Goal: Information Seeking & Learning: Learn about a topic

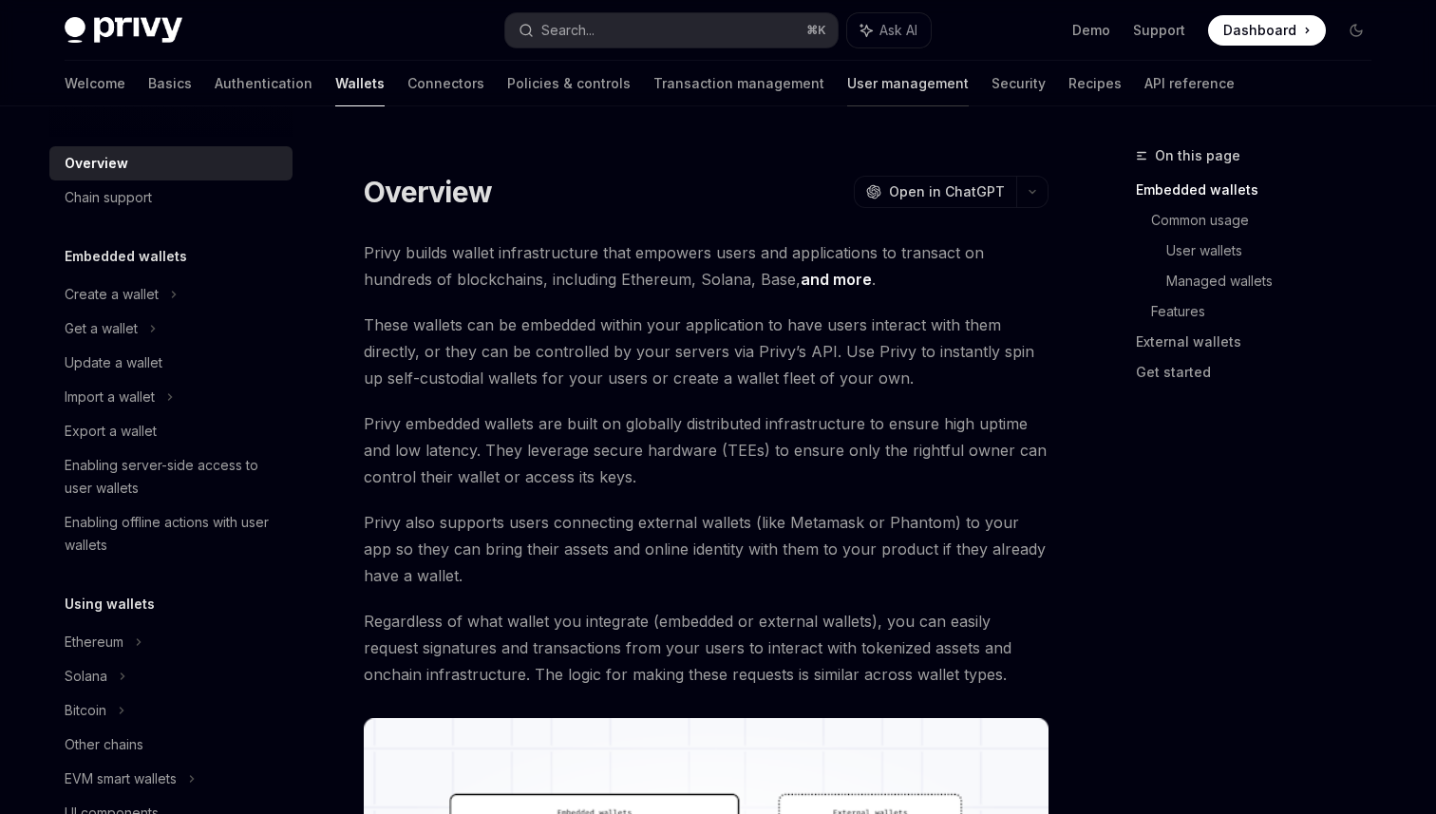
click at [847, 75] on link "User management" at bounding box center [908, 84] width 122 height 46
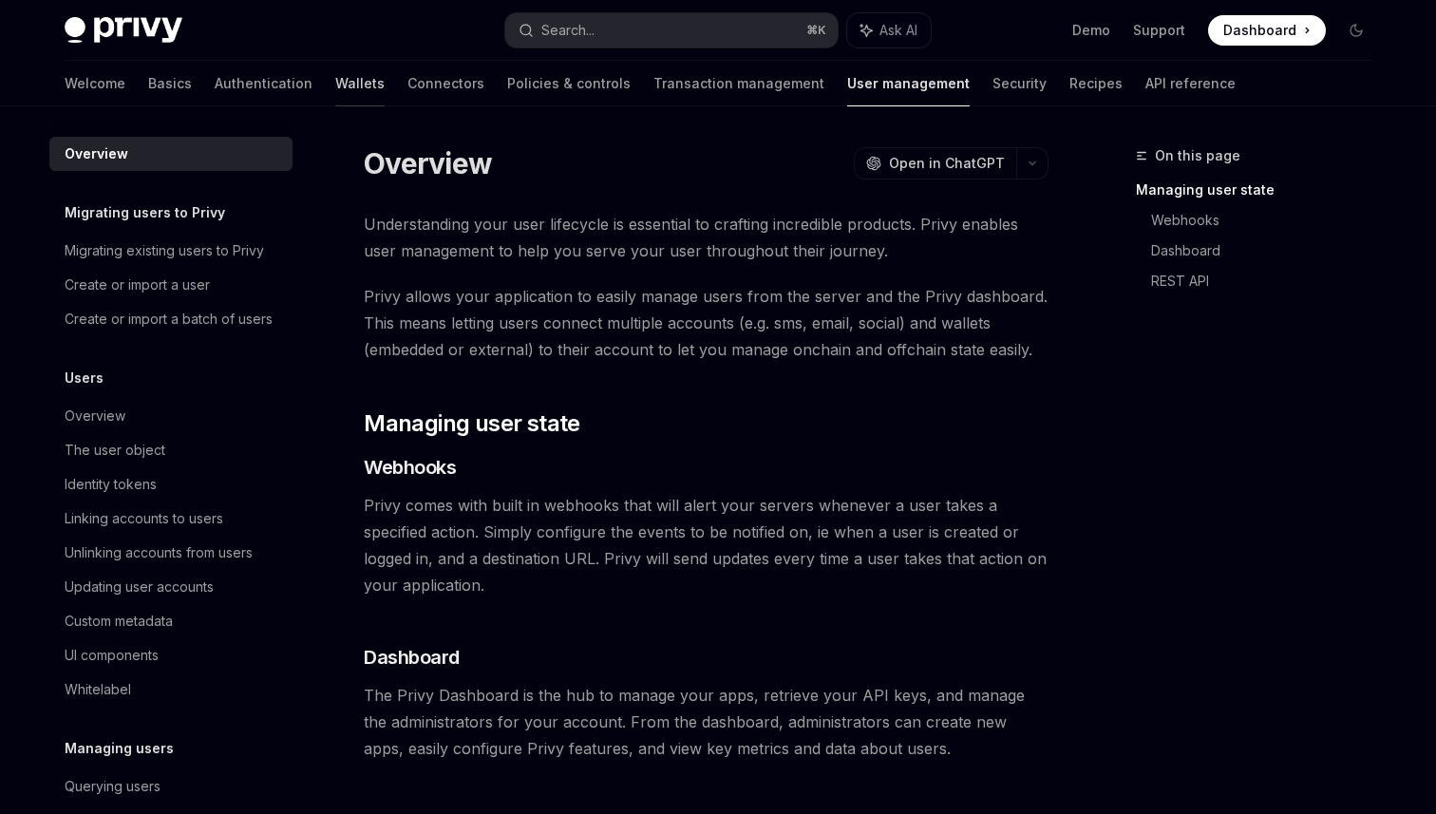
click at [335, 93] on link "Wallets" at bounding box center [359, 84] width 49 height 46
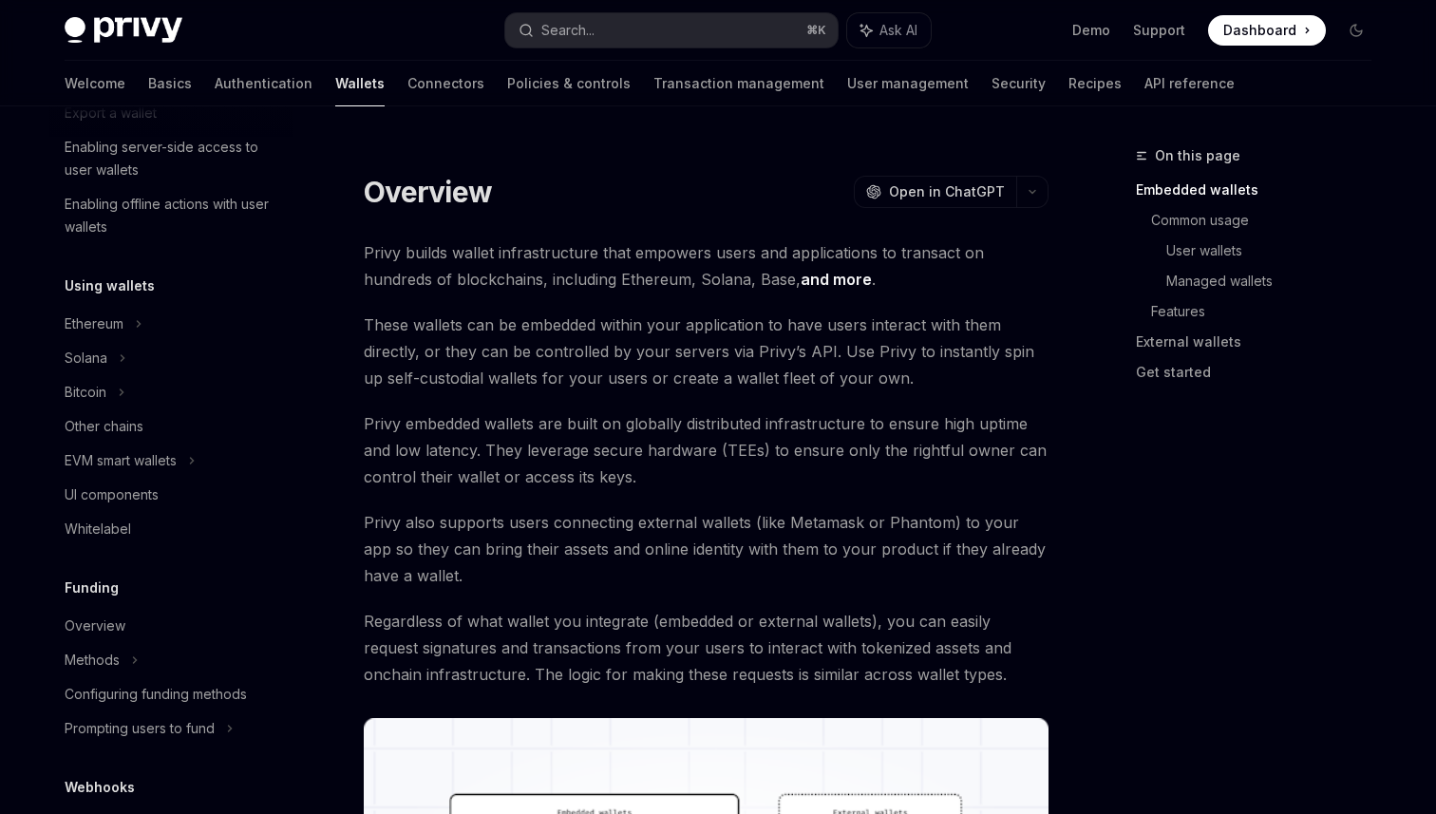
scroll to position [829, 0]
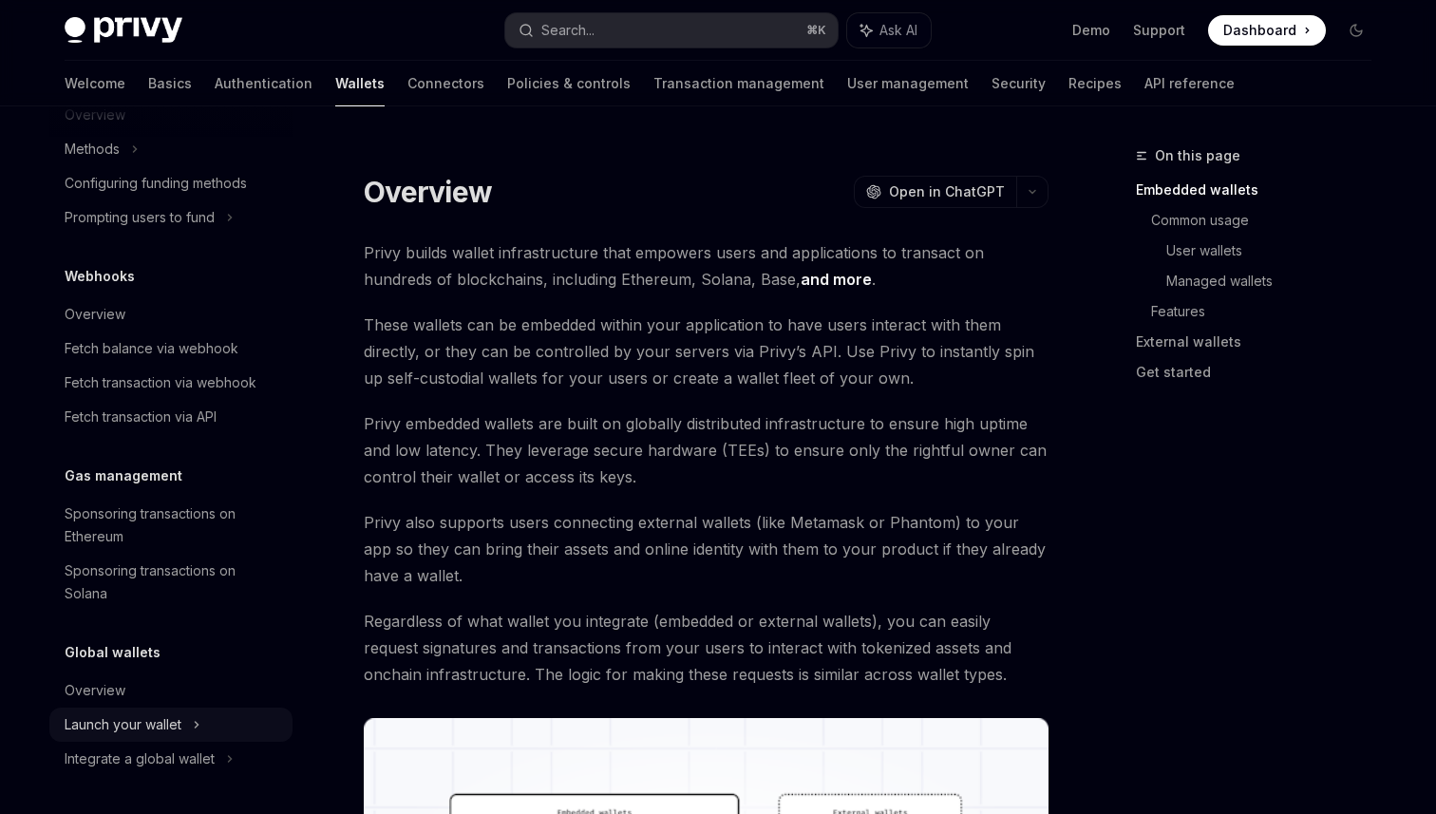
click at [121, 729] on div "Launch your wallet" at bounding box center [123, 724] width 117 height 23
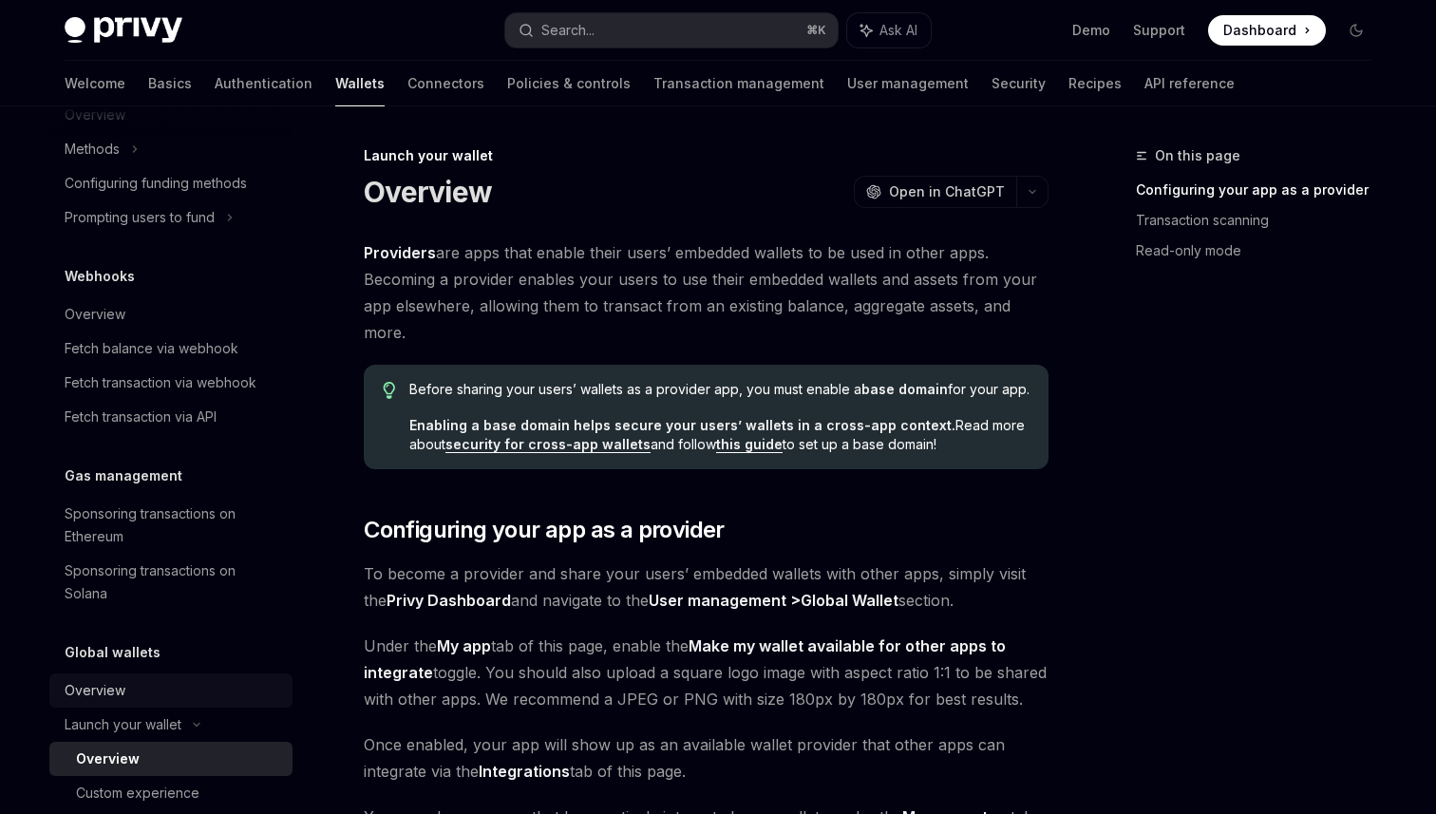
click at [109, 688] on div "Overview" at bounding box center [95, 690] width 61 height 23
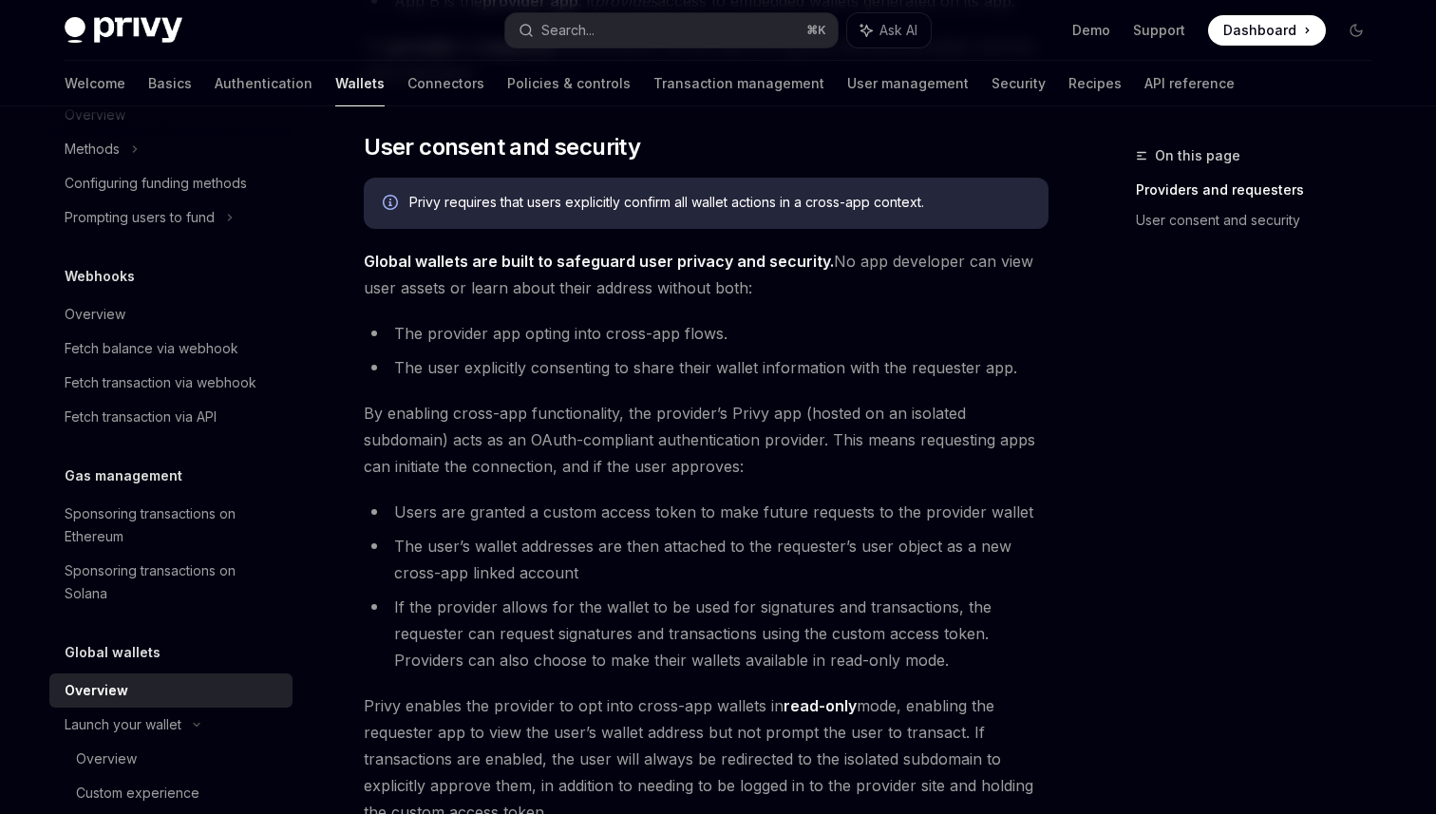
scroll to position [1516, 0]
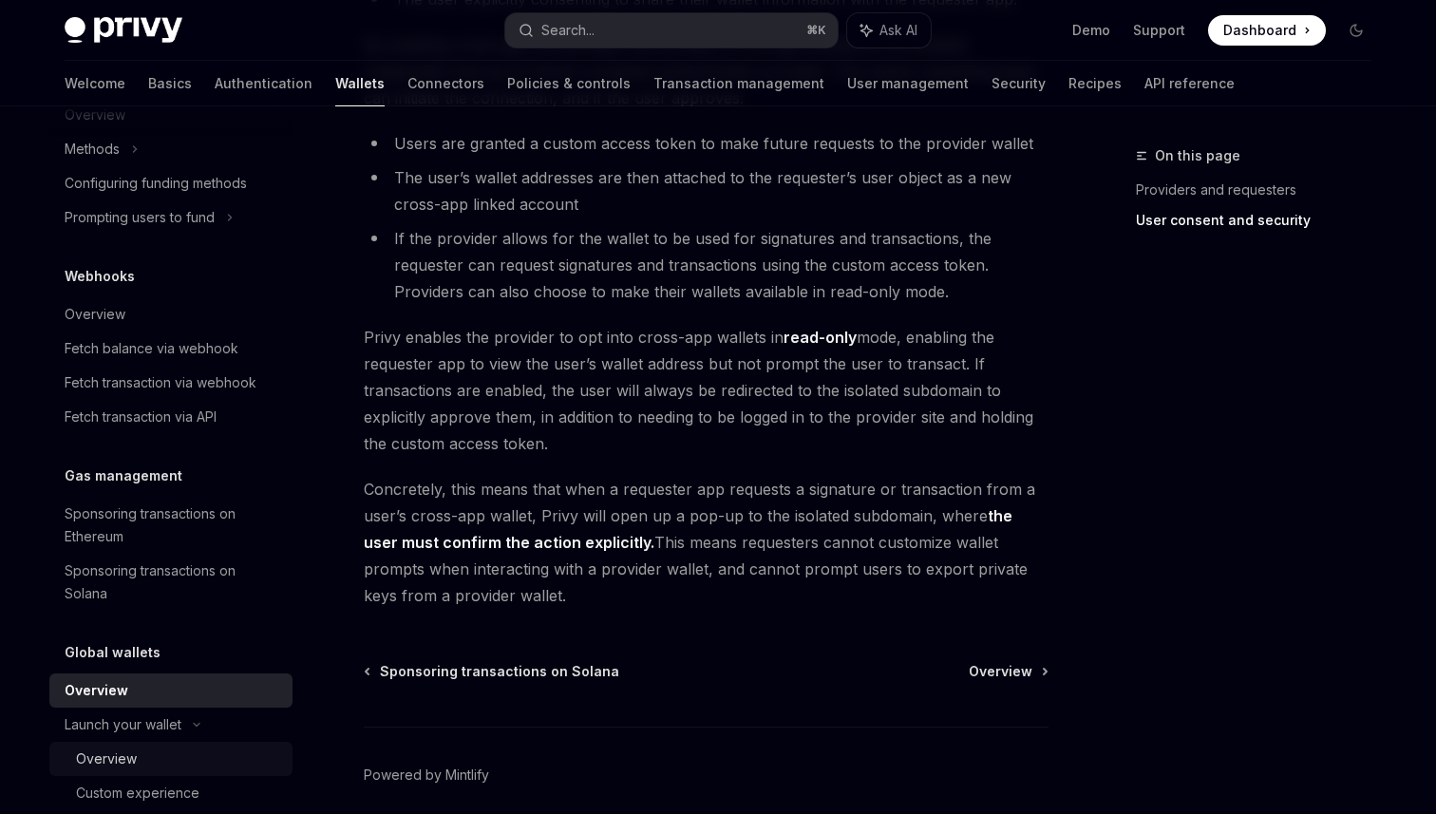
click at [161, 754] on div "Overview" at bounding box center [178, 759] width 205 height 23
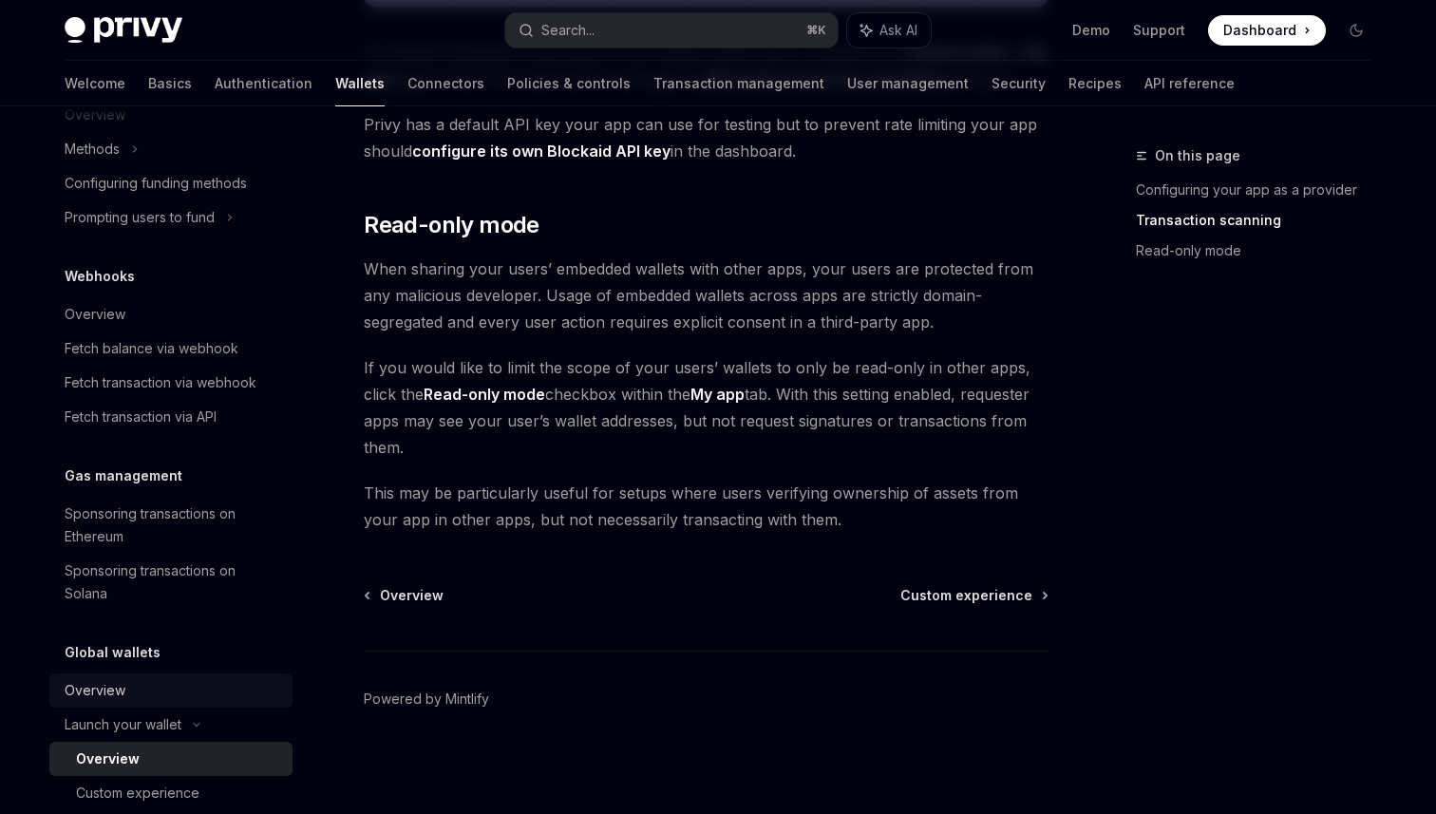
scroll to position [898, 0]
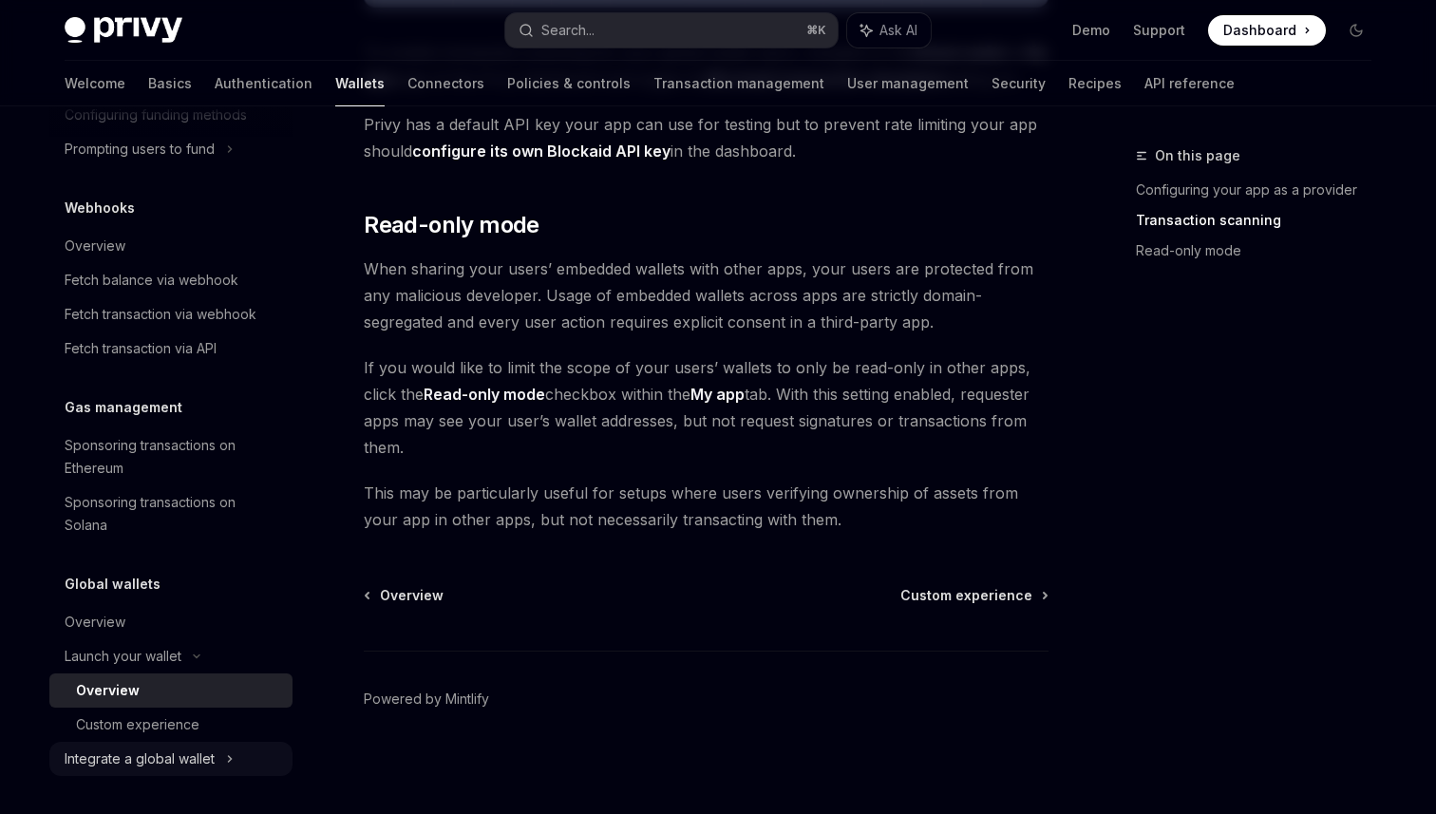
click at [161, 762] on div "Integrate a global wallet" at bounding box center [140, 759] width 150 height 23
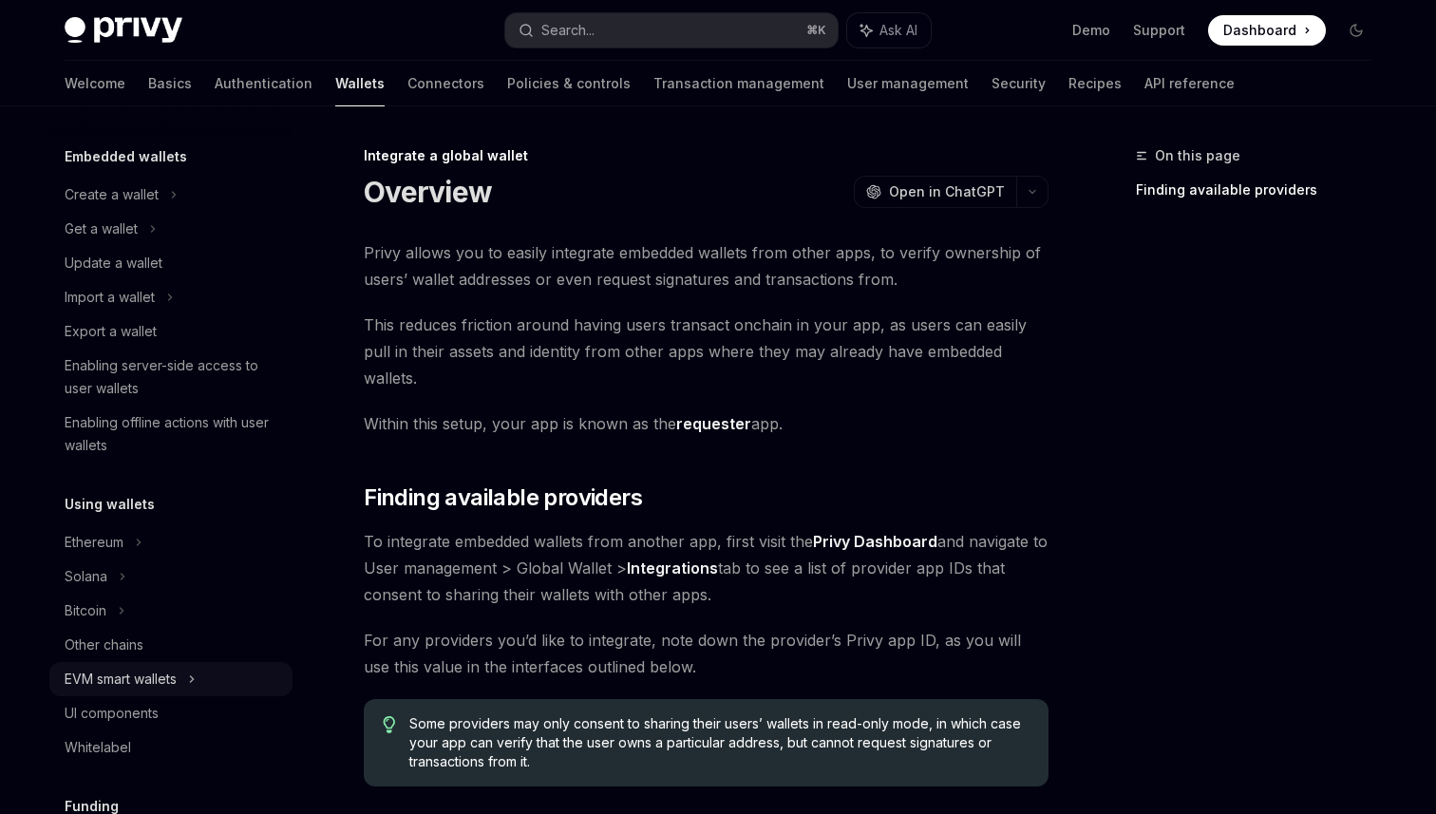
scroll to position [127, 0]
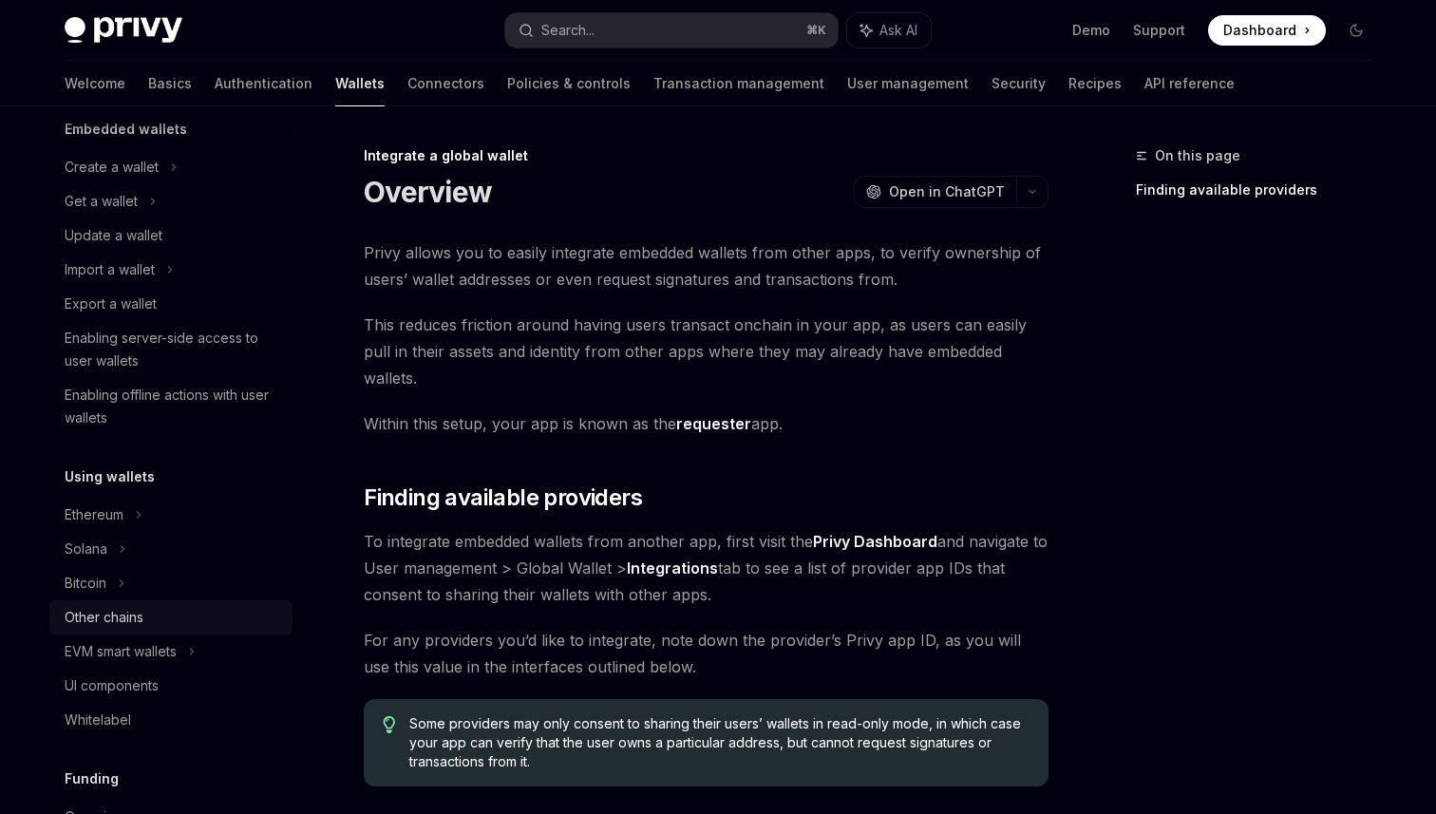
click at [169, 618] on div "Other chains" at bounding box center [173, 617] width 217 height 23
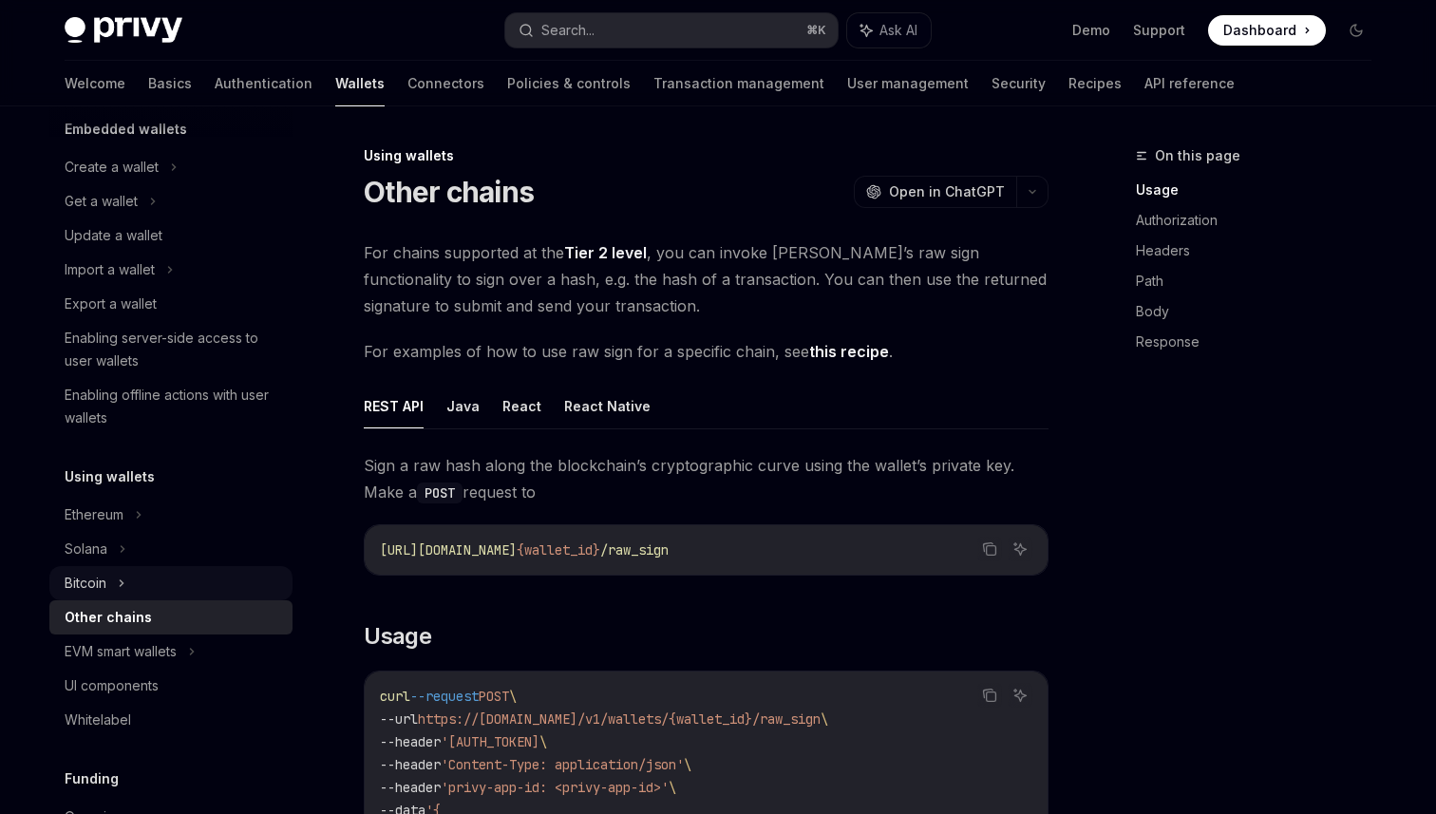
click at [141, 592] on div "Bitcoin" at bounding box center [170, 583] width 243 height 34
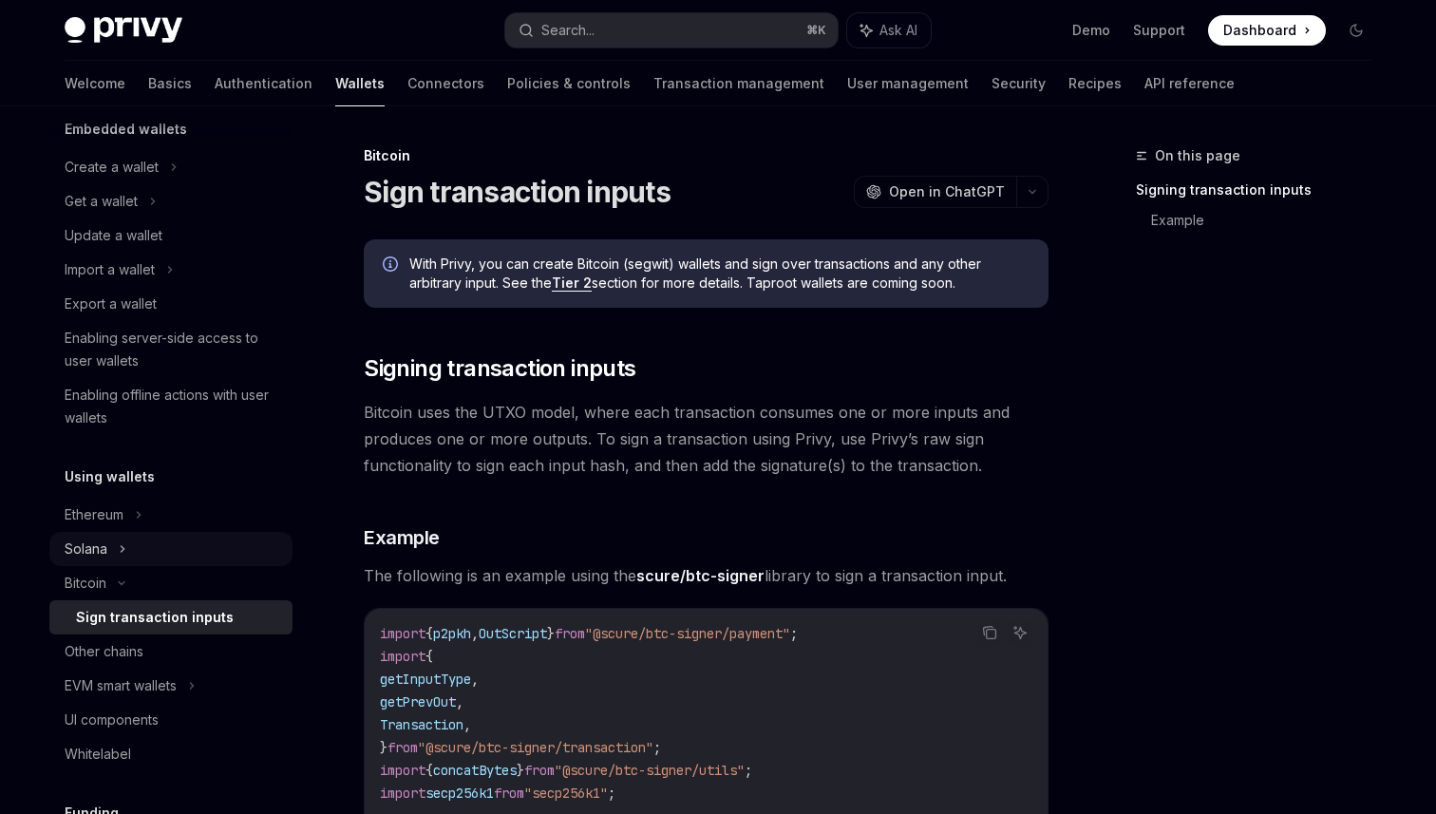
click at [184, 563] on div "Solana" at bounding box center [170, 549] width 243 height 34
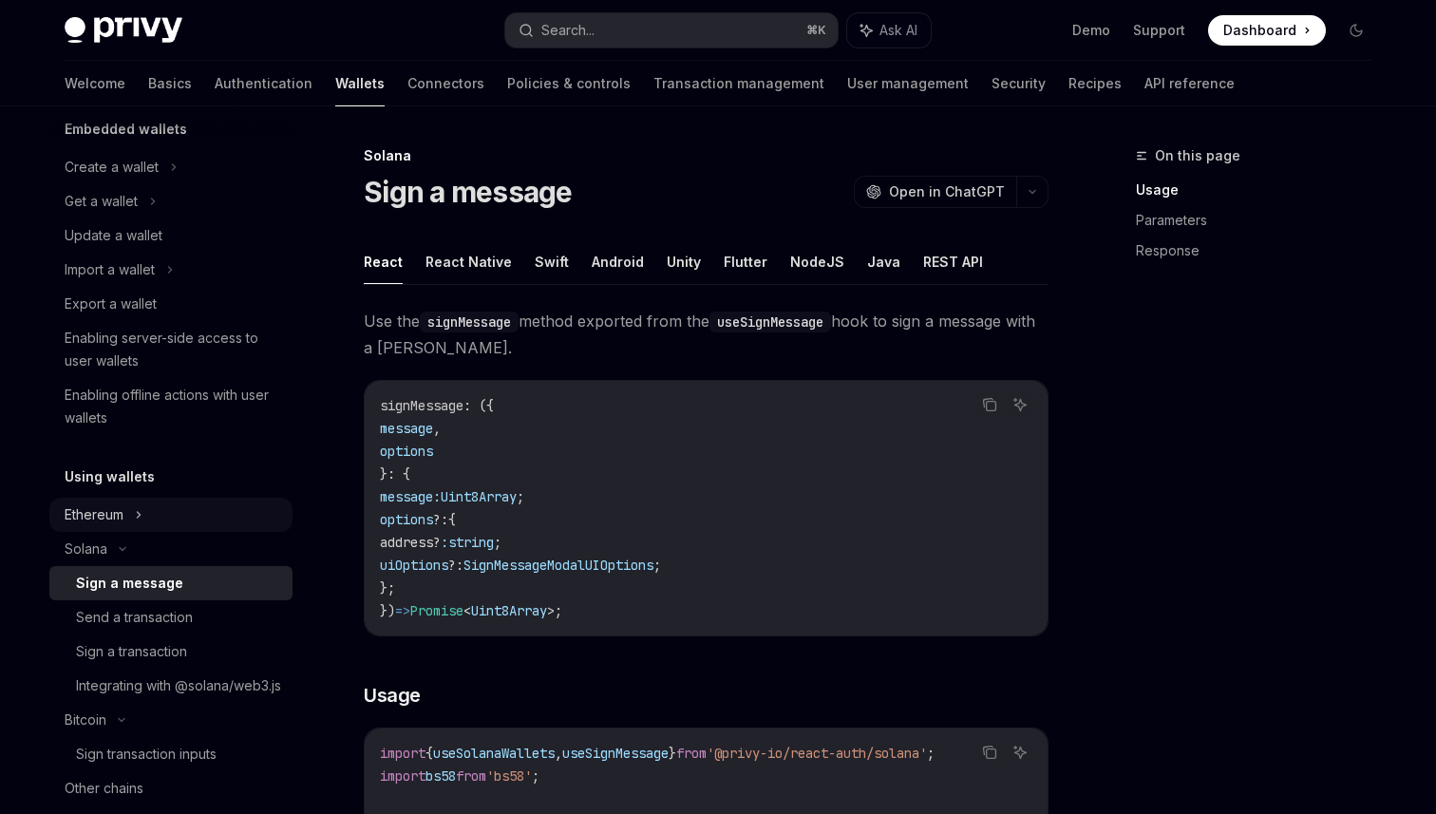
click at [188, 512] on div "Ethereum" at bounding box center [170, 515] width 243 height 34
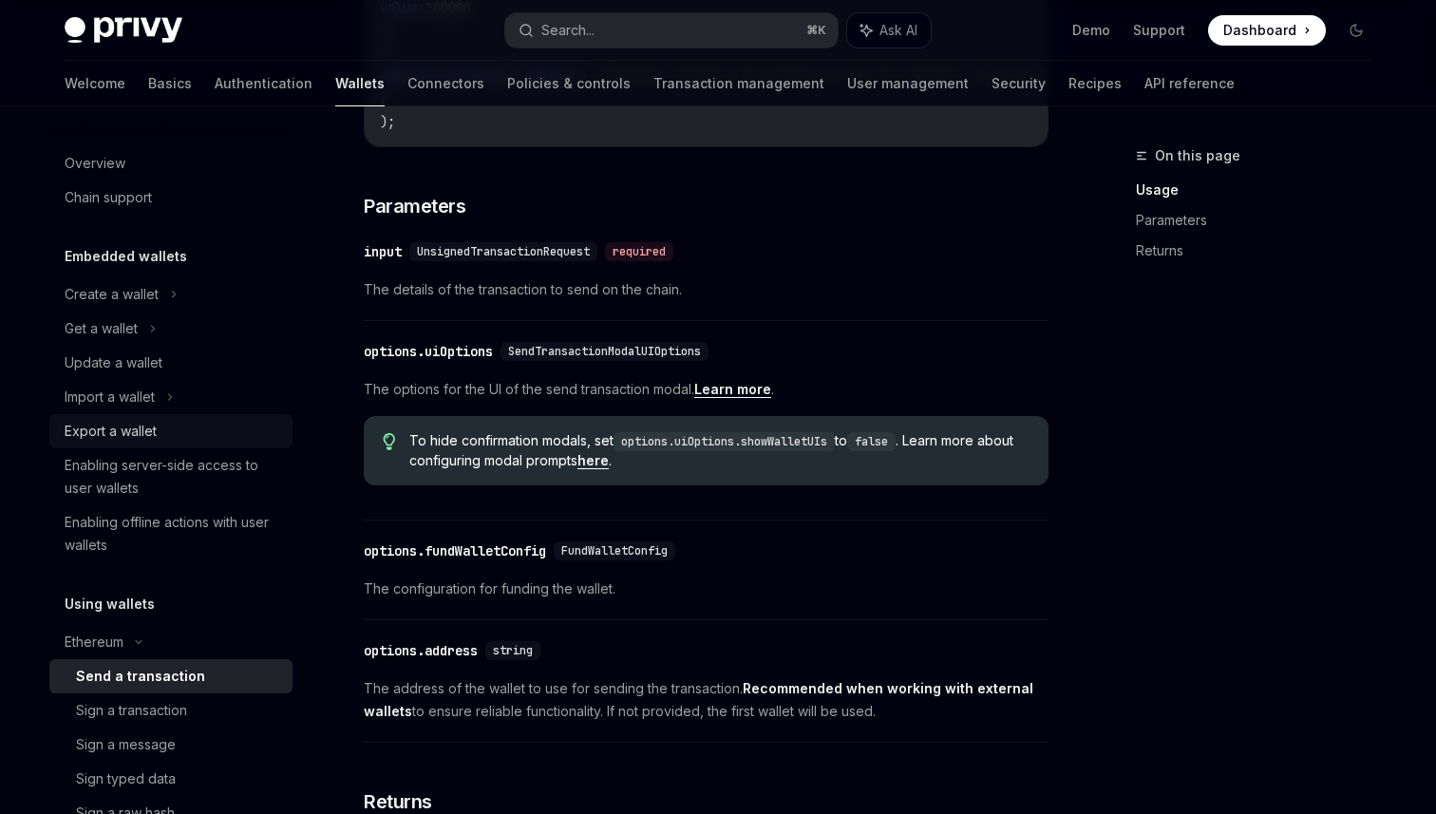
click at [160, 429] on div "Export a wallet" at bounding box center [173, 431] width 217 height 23
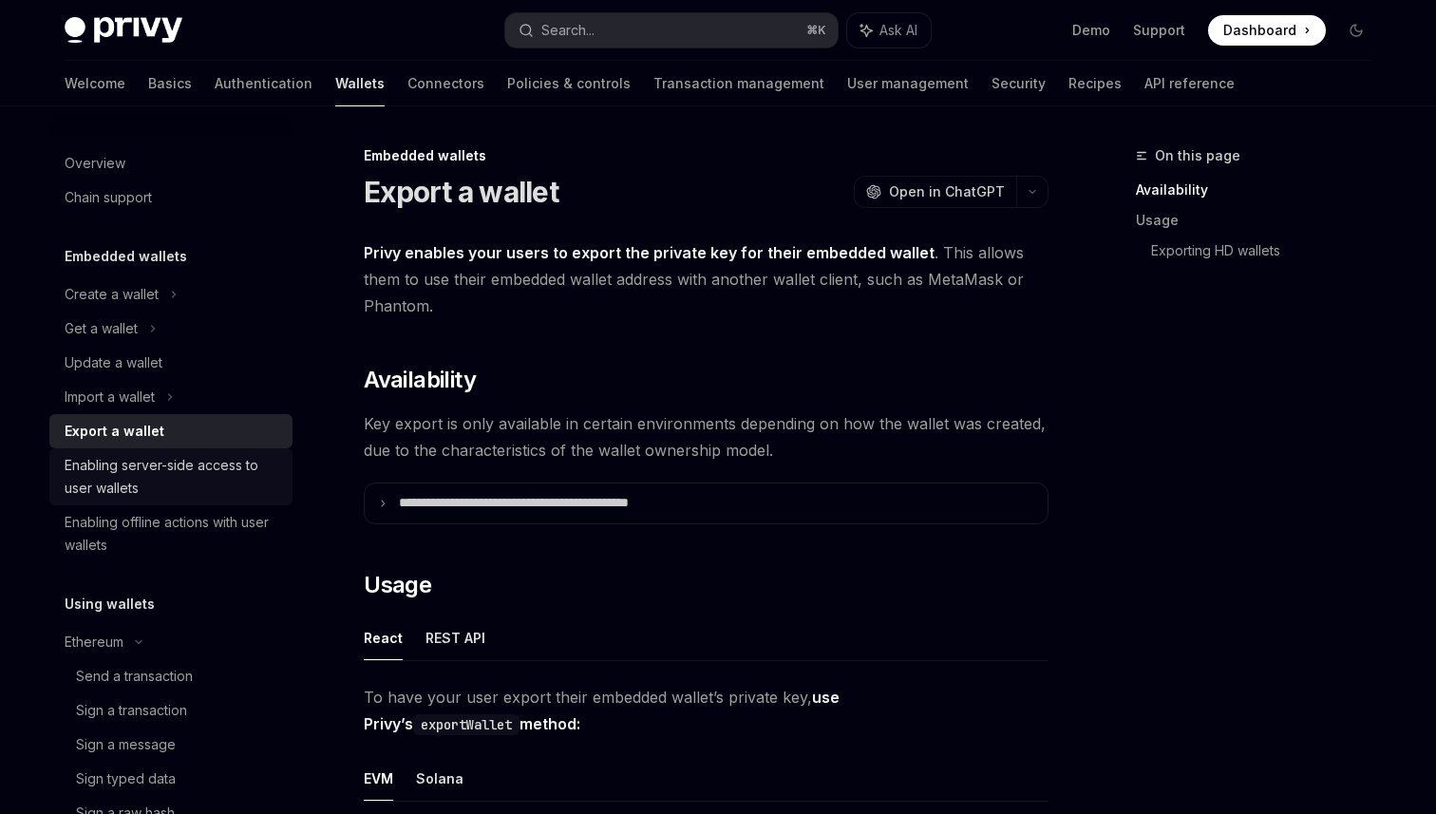
click at [164, 476] on div "Enabling server-side access to user wallets" at bounding box center [173, 477] width 217 height 46
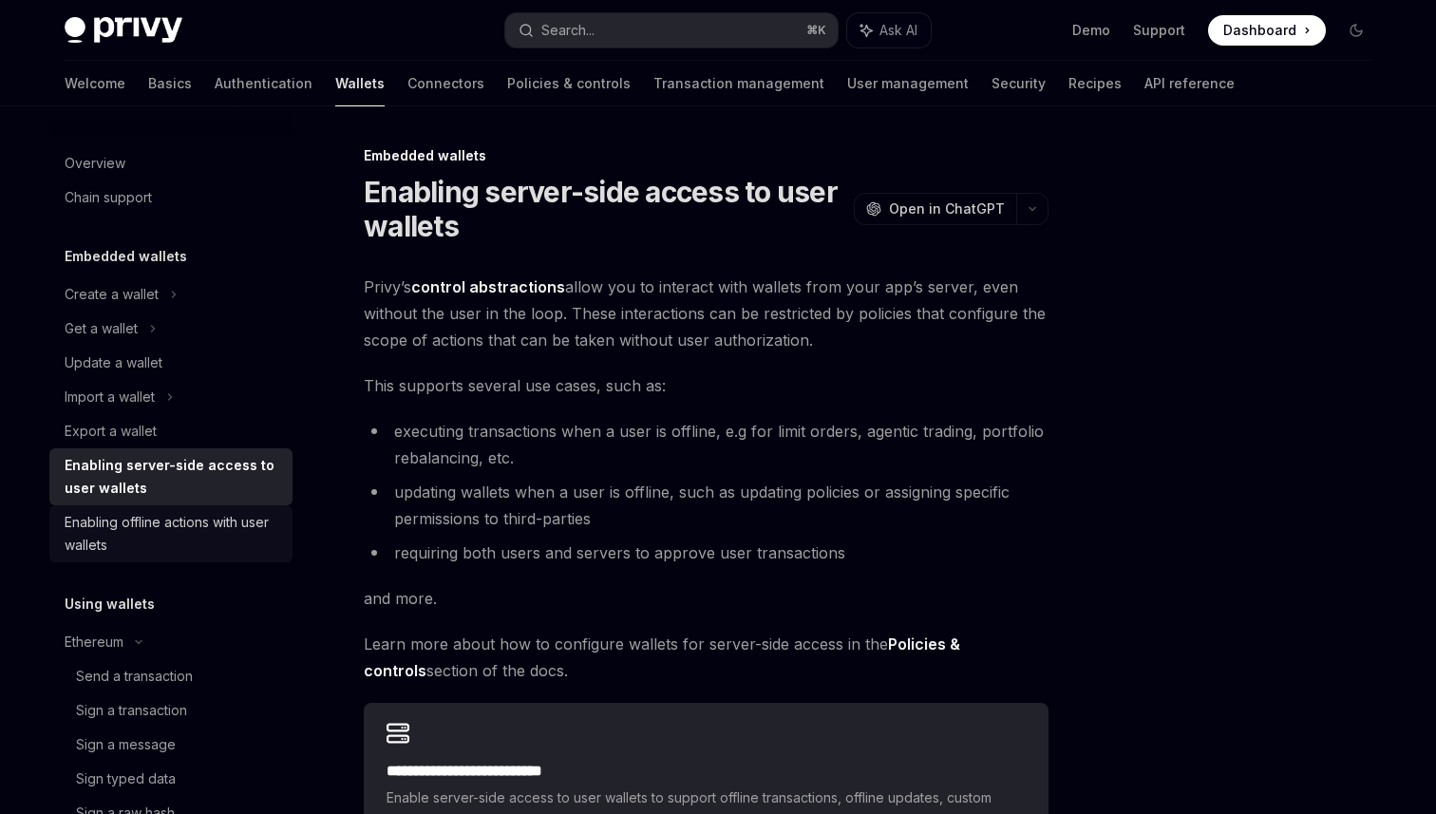
click at [164, 530] on div "Enabling offline actions with user wallets" at bounding box center [173, 534] width 217 height 46
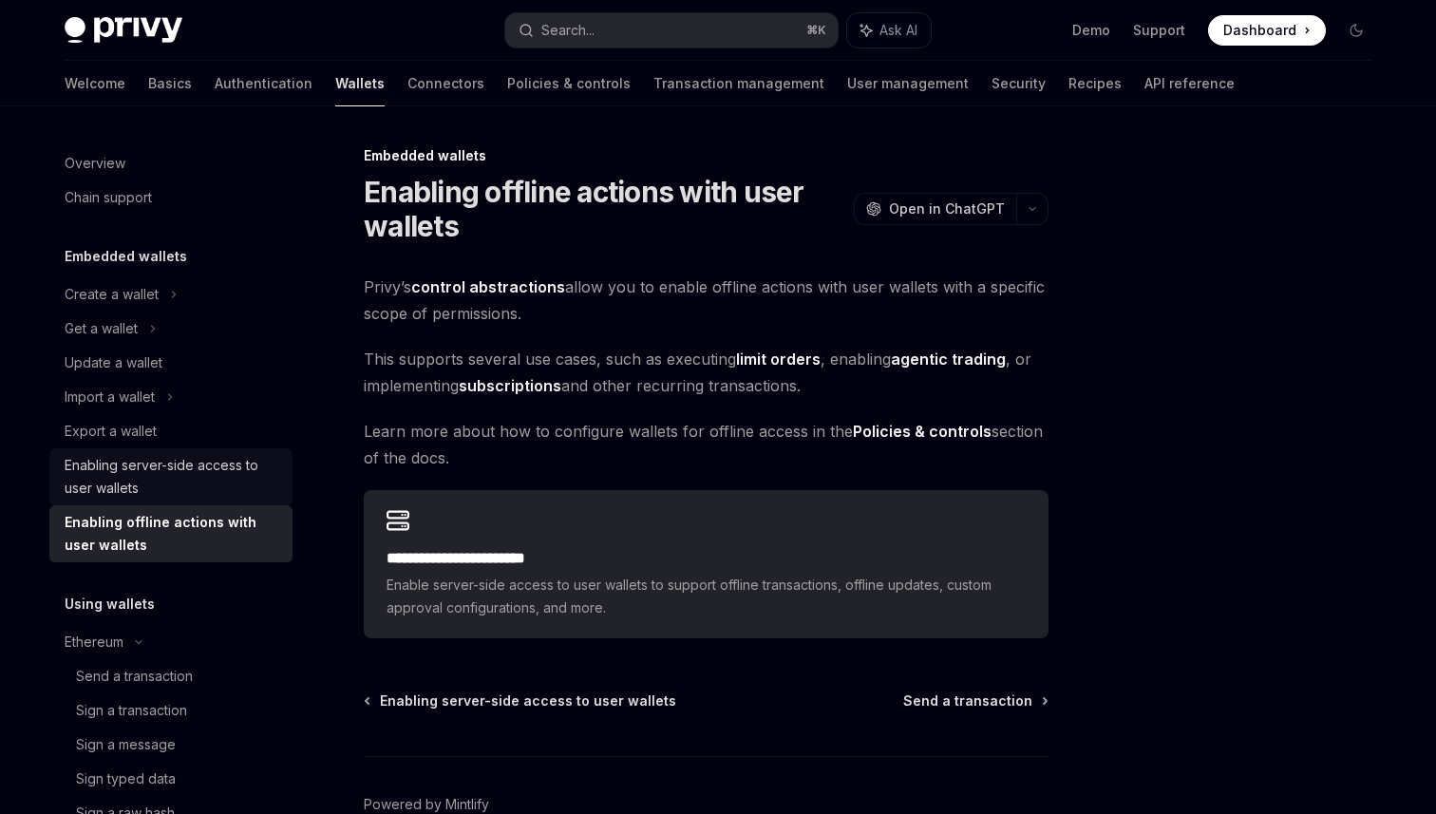
click at [170, 487] on div "Enabling server-side access to user wallets" at bounding box center [173, 477] width 217 height 46
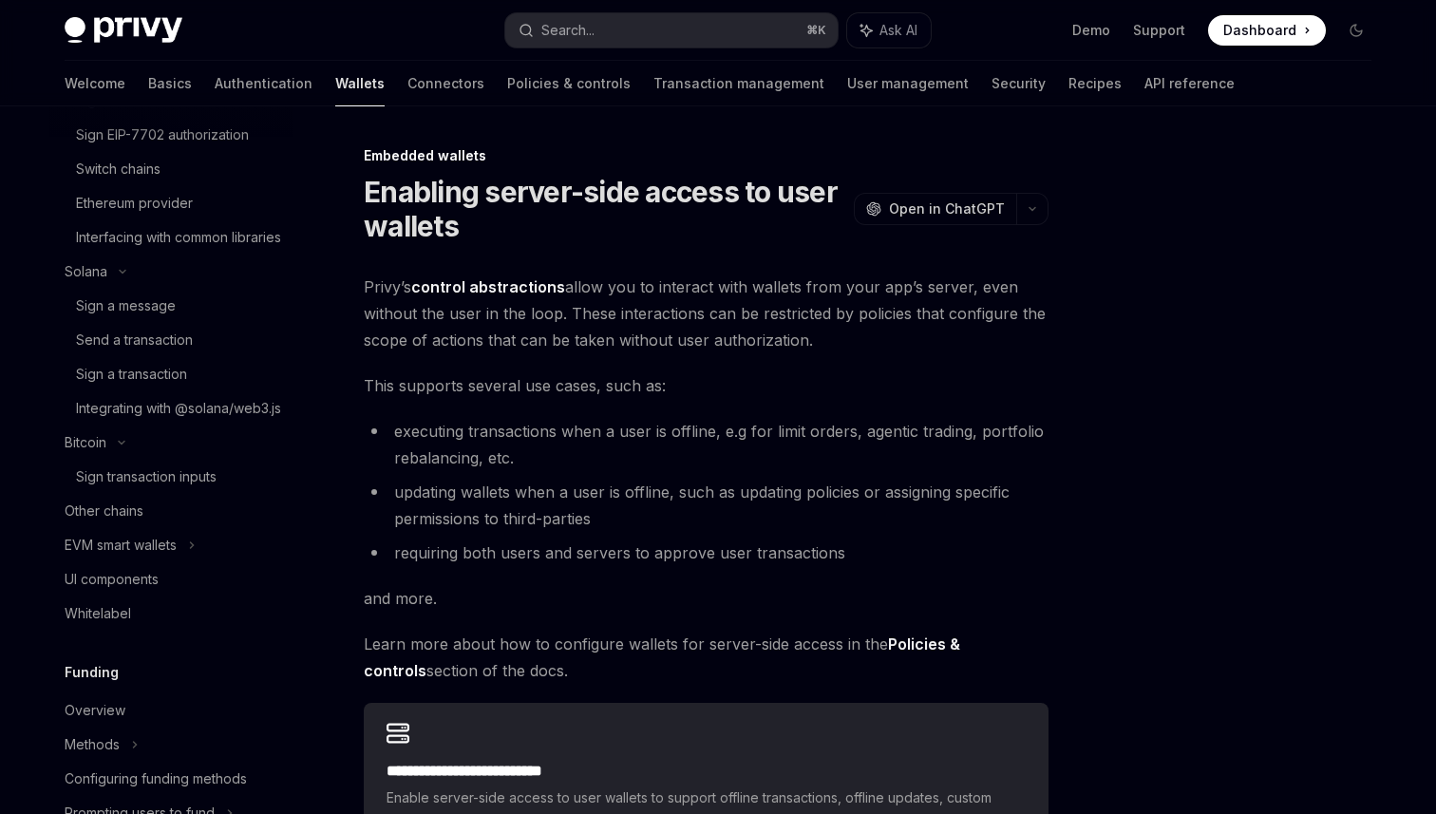
scroll to position [713, 0]
click at [145, 596] on link "UI components" at bounding box center [170, 578] width 243 height 34
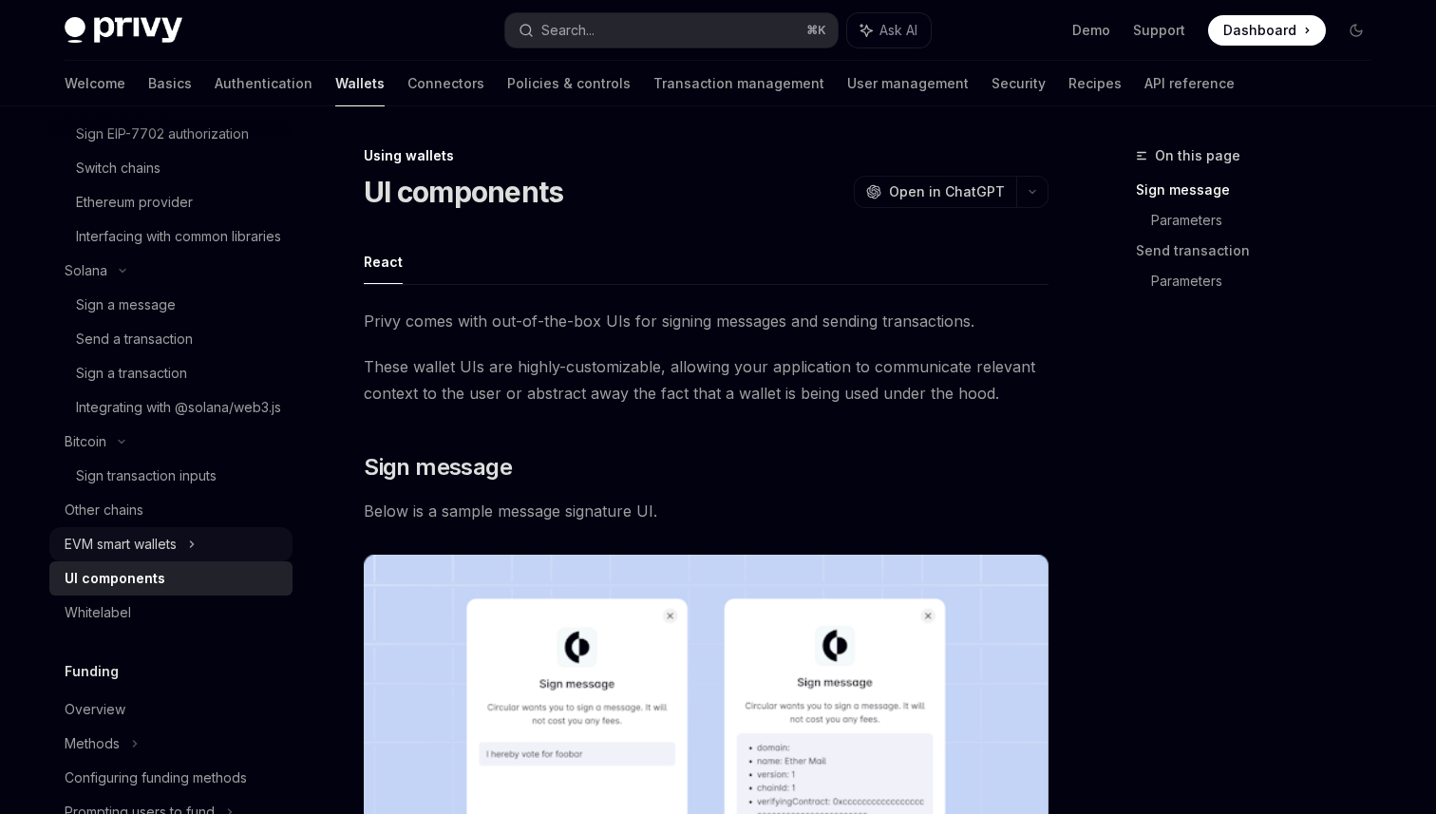
click at [141, 556] on div "EVM smart wallets" at bounding box center [121, 544] width 112 height 23
type textarea "*"
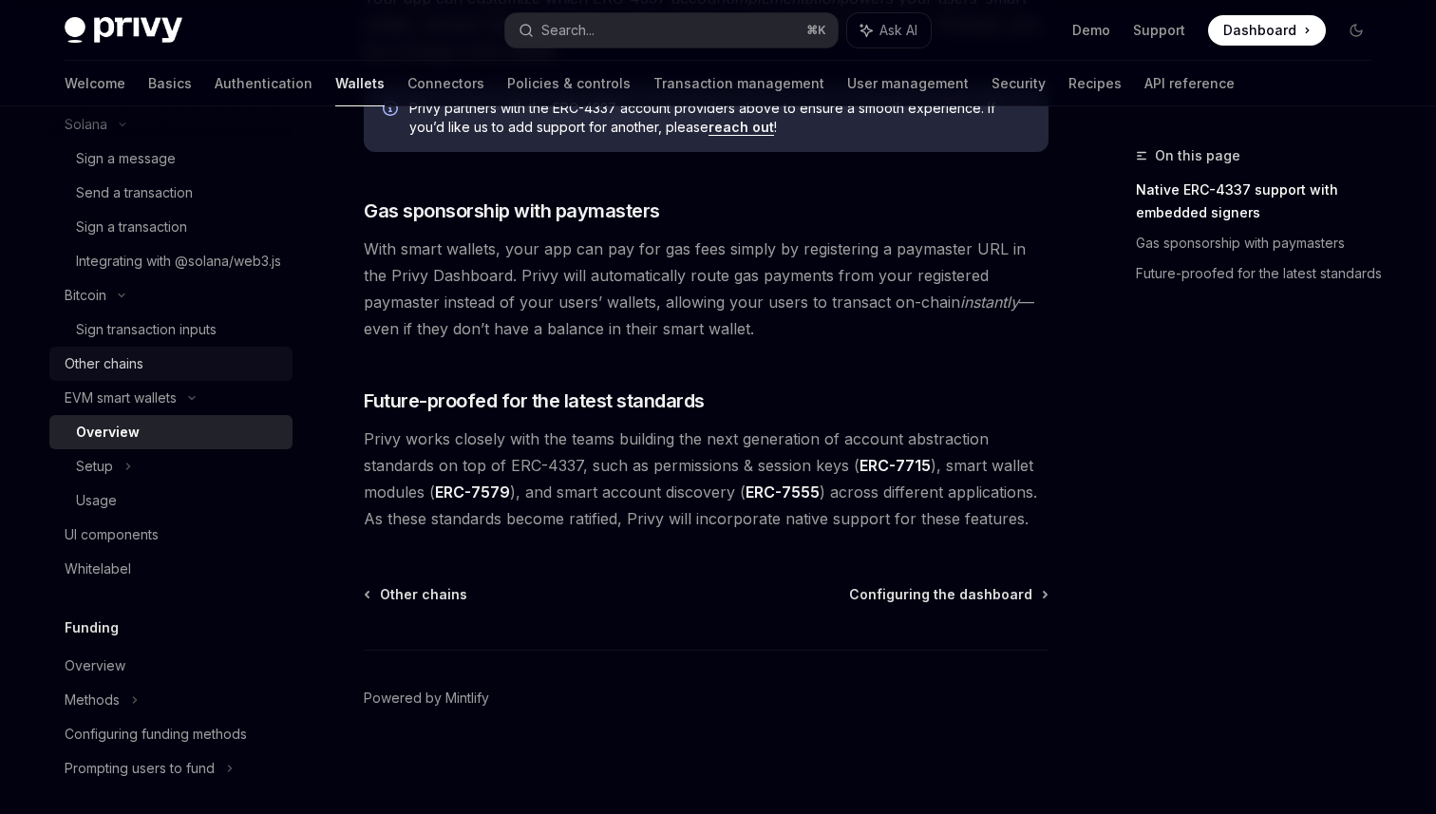
scroll to position [890, 0]
